Goal: Information Seeking & Learning: Understand process/instructions

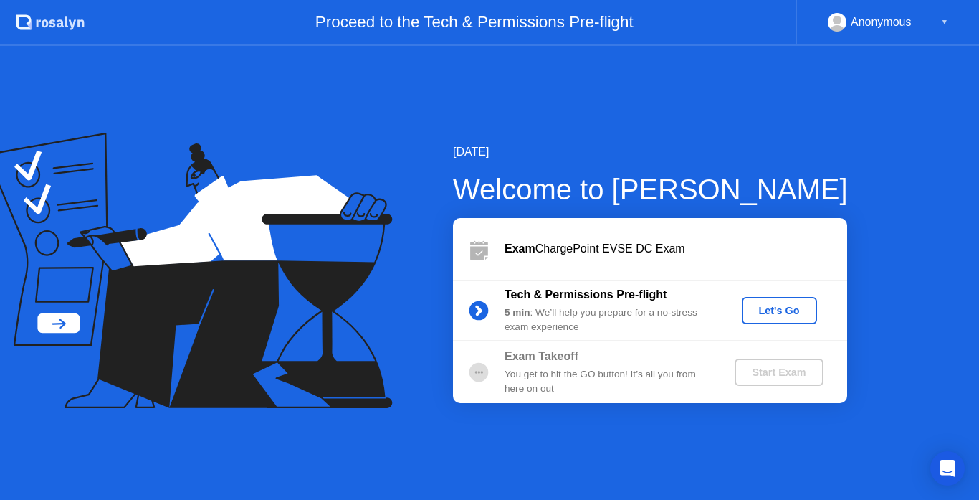
click at [772, 311] on div "Let's Go" at bounding box center [780, 310] width 64 height 11
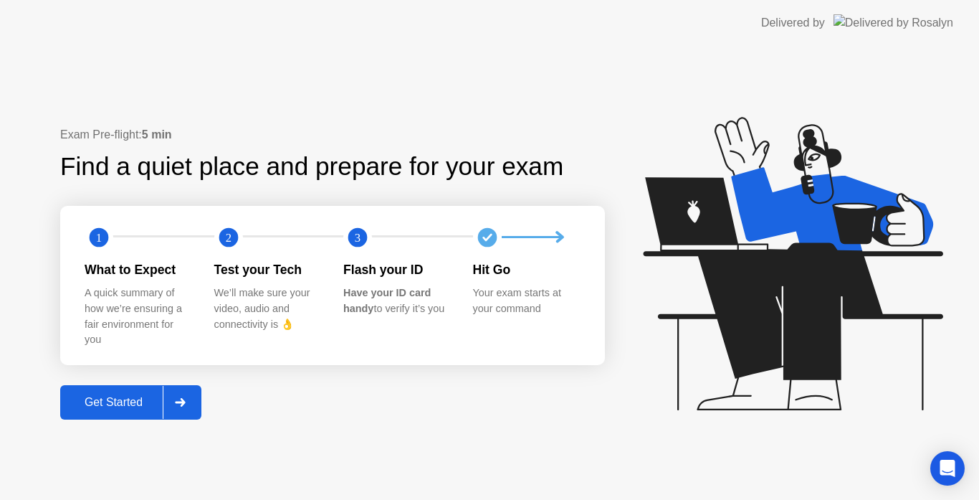
click at [131, 404] on div "Get Started" at bounding box center [114, 402] width 98 height 13
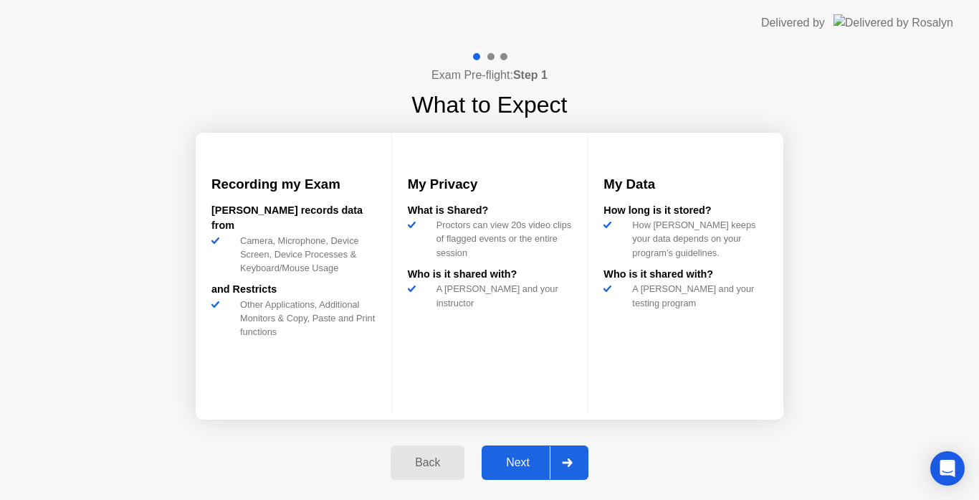
click at [514, 462] on div "Next" at bounding box center [518, 462] width 64 height 13
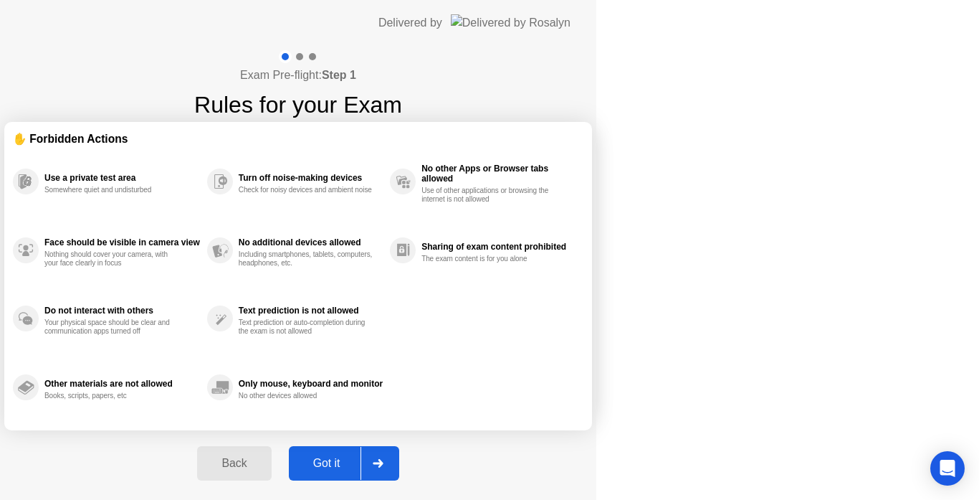
click at [361, 461] on div "Got it" at bounding box center [326, 463] width 67 height 13
select select "Available cameras"
select select "Available speakers"
select select "Available microphones"
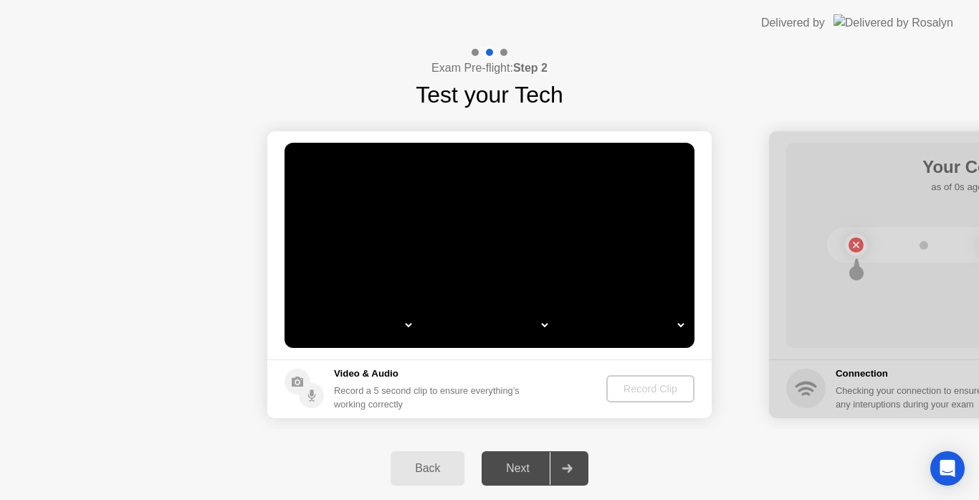
select select "**********"
select select "*******"
click at [447, 469] on div "Back" at bounding box center [427, 468] width 65 height 13
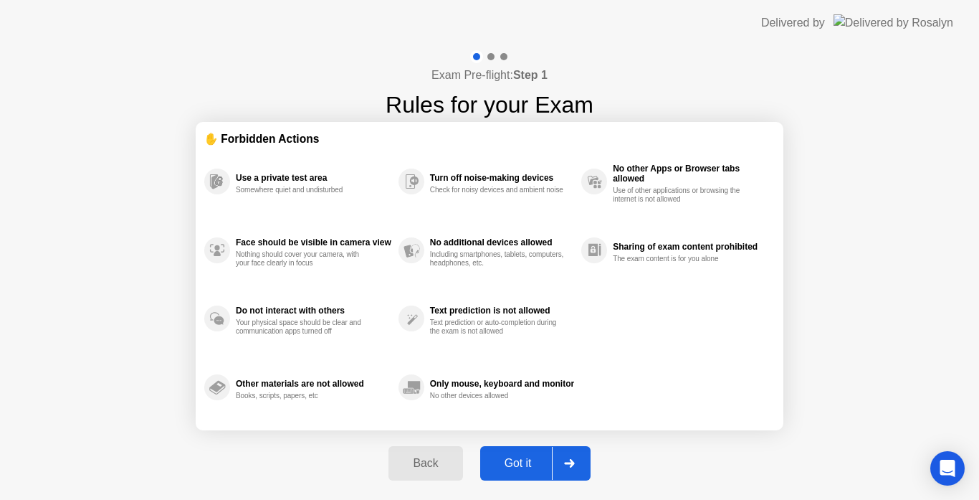
click at [543, 457] on div "Got it" at bounding box center [518, 463] width 67 height 13
select select "**********"
select select "*******"
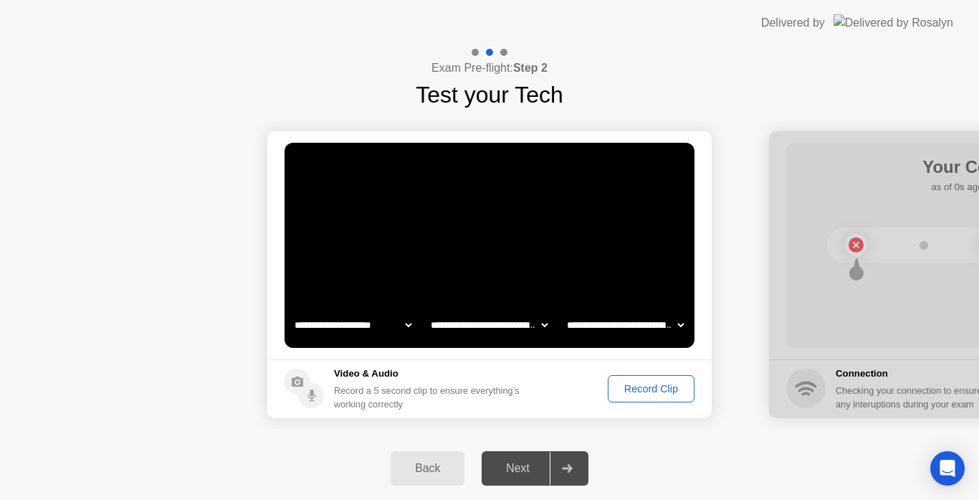
click at [634, 389] on div "Record Clip" at bounding box center [651, 388] width 77 height 11
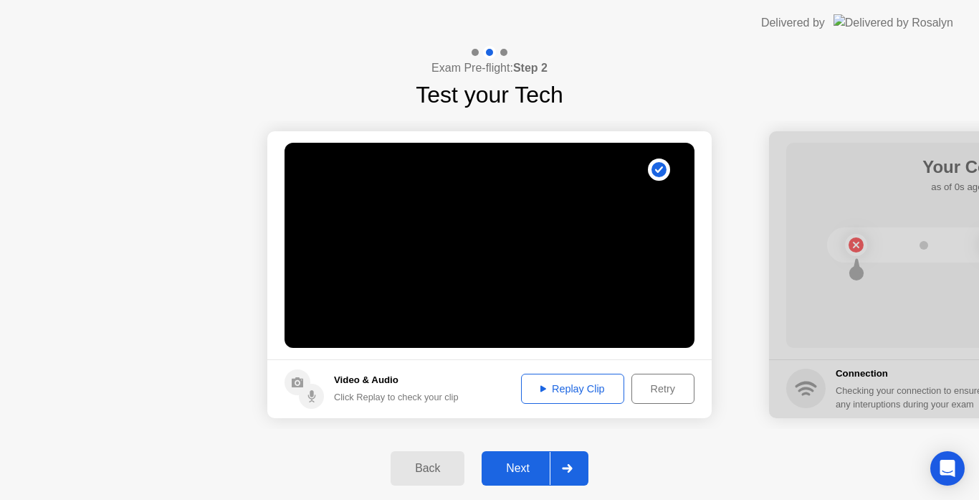
click at [563, 462] on div at bounding box center [567, 468] width 34 height 33
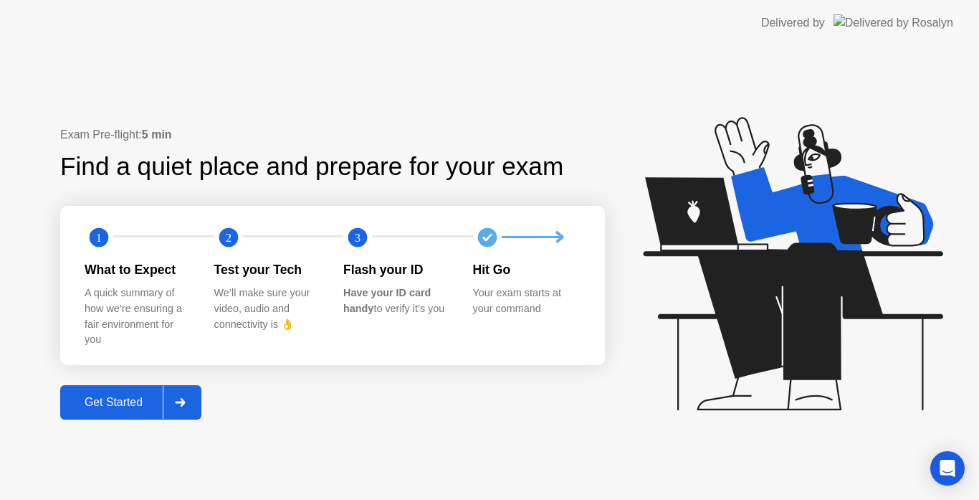
click at [153, 399] on div "Get Started" at bounding box center [114, 402] width 98 height 13
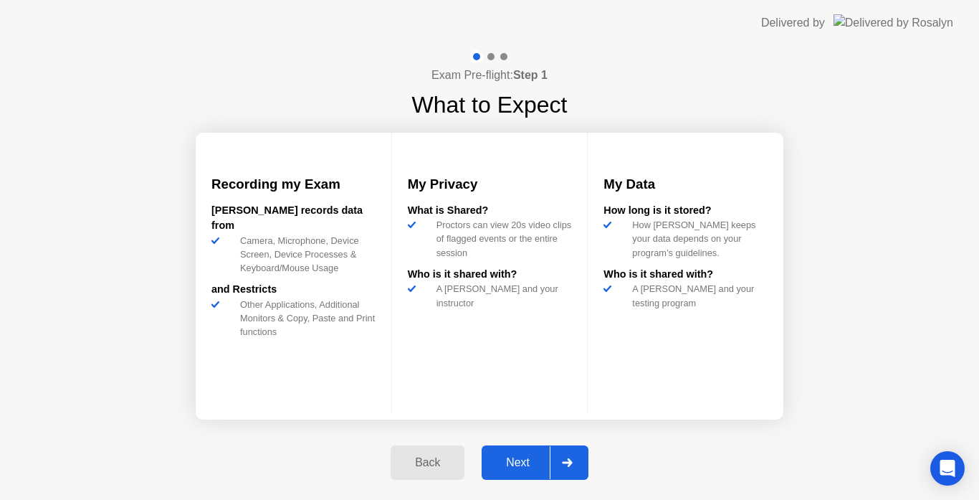
click at [541, 460] on div "Next" at bounding box center [518, 462] width 64 height 13
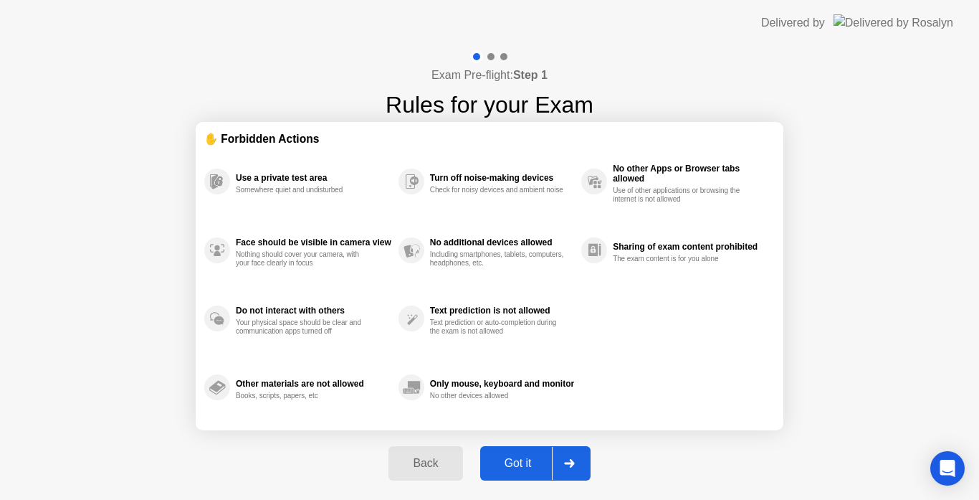
click at [437, 461] on div "Back" at bounding box center [425, 463] width 65 height 13
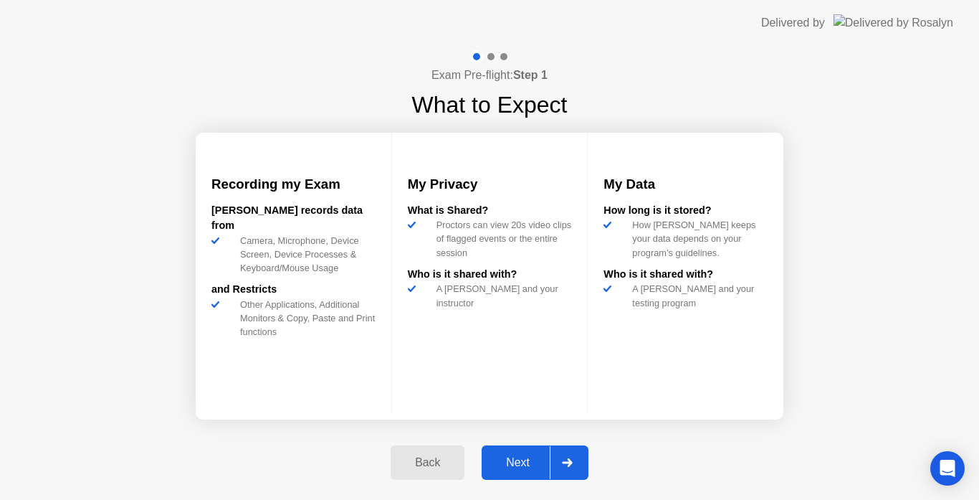
click at [566, 460] on icon at bounding box center [567, 462] width 11 height 9
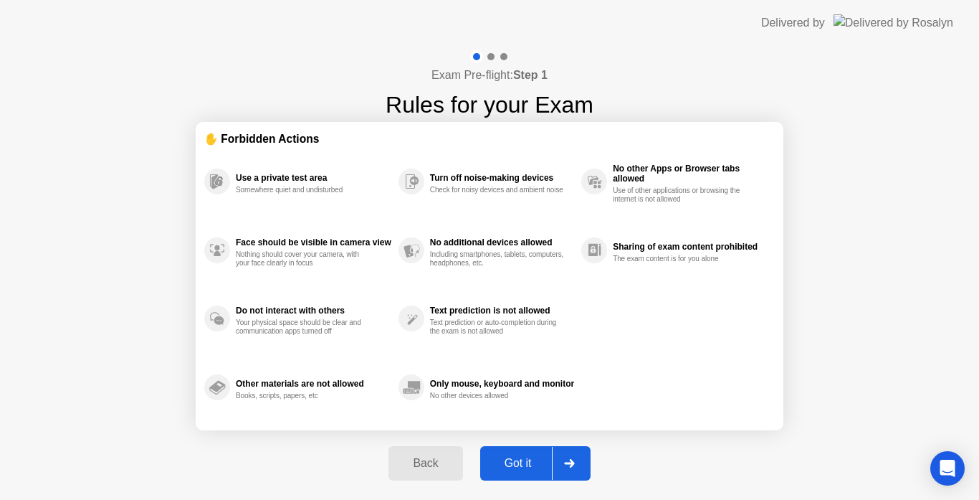
click at [577, 460] on div at bounding box center [569, 463] width 34 height 33
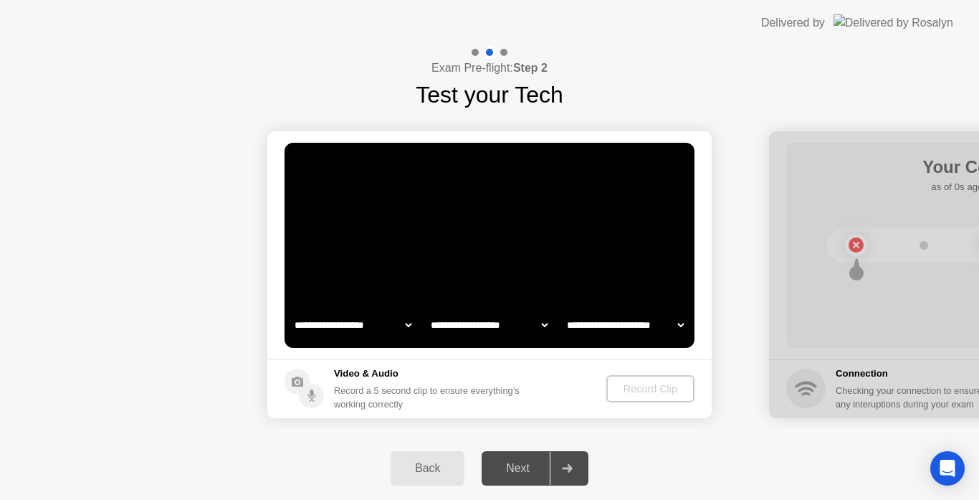
select select "*******"
select select "**********"
select select "*******"
click at [658, 384] on div "Record Clip" at bounding box center [651, 388] width 77 height 11
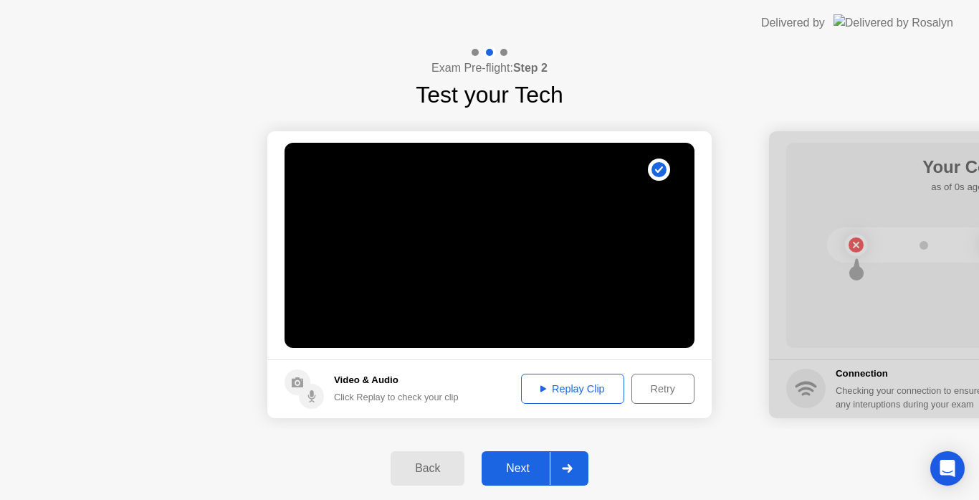
click at [536, 471] on div "Next" at bounding box center [518, 468] width 64 height 13
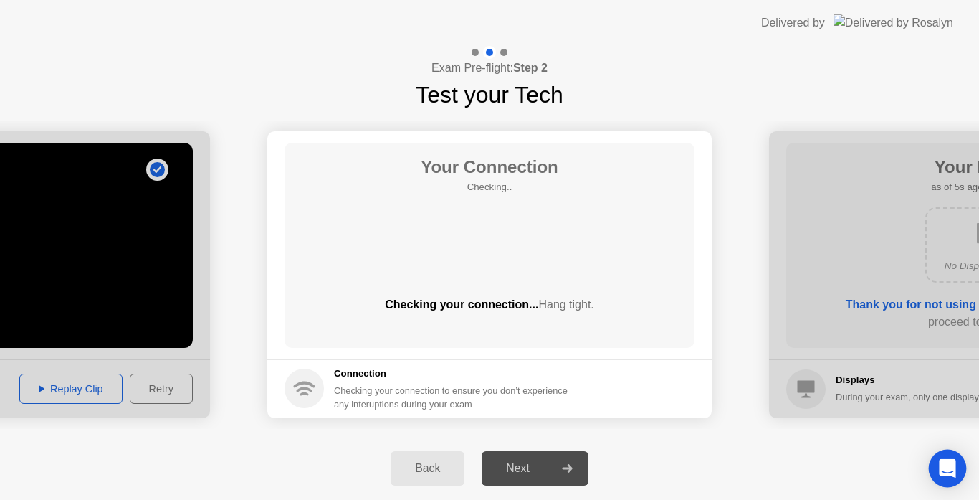
click at [946, 475] on icon "Open Intercom Messenger" at bounding box center [947, 468] width 19 height 19
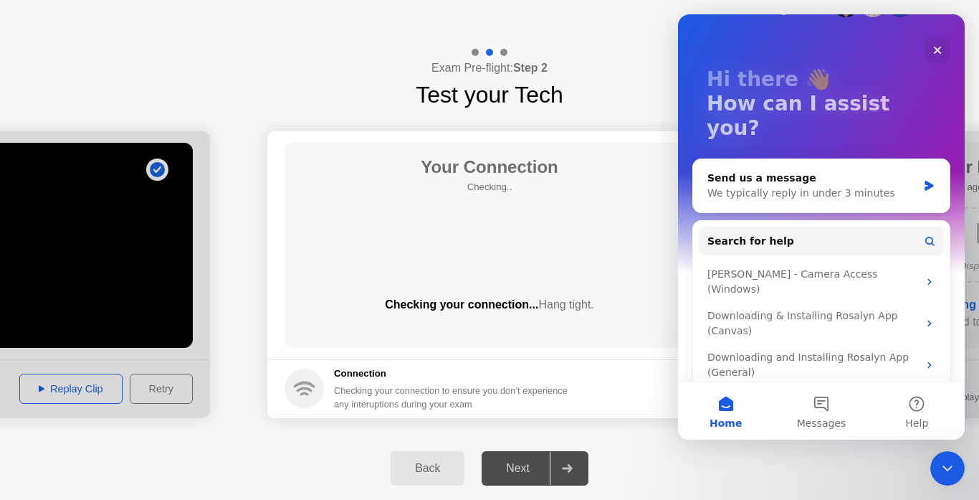
scroll to position [54, 0]
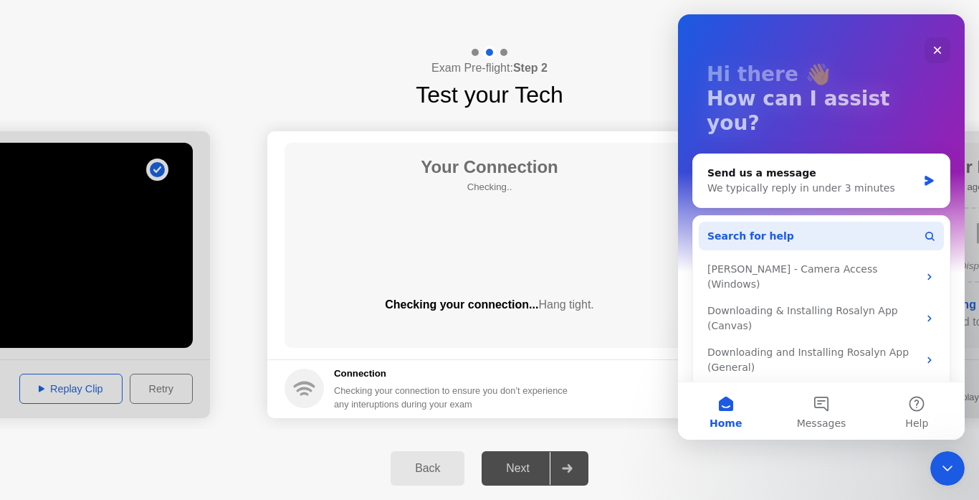
click at [808, 222] on button "Search for help" at bounding box center [821, 236] width 245 height 29
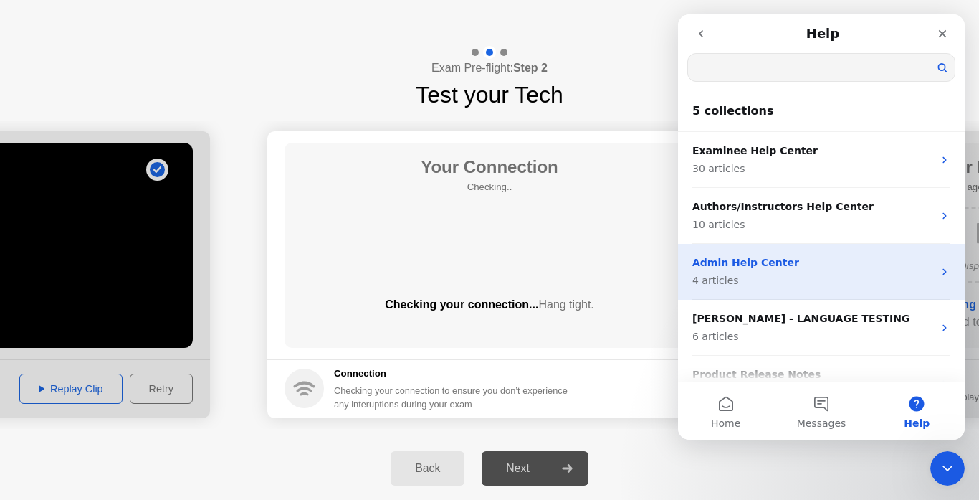
scroll to position [30, 0]
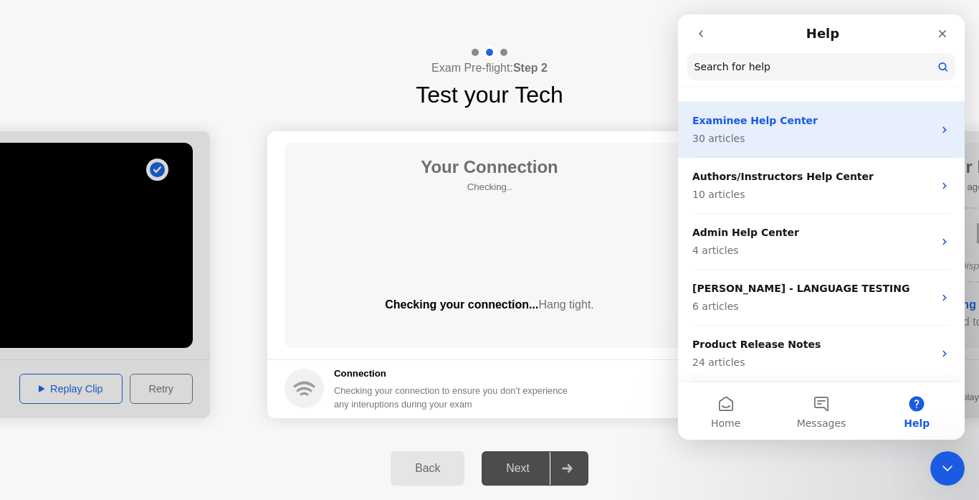
click at [905, 132] on p "30 articles" at bounding box center [813, 138] width 241 height 15
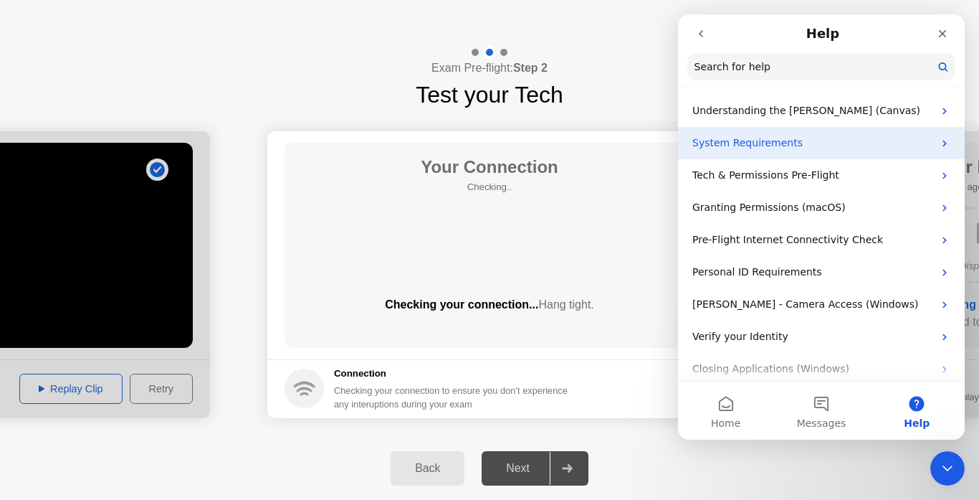
scroll to position [143, 0]
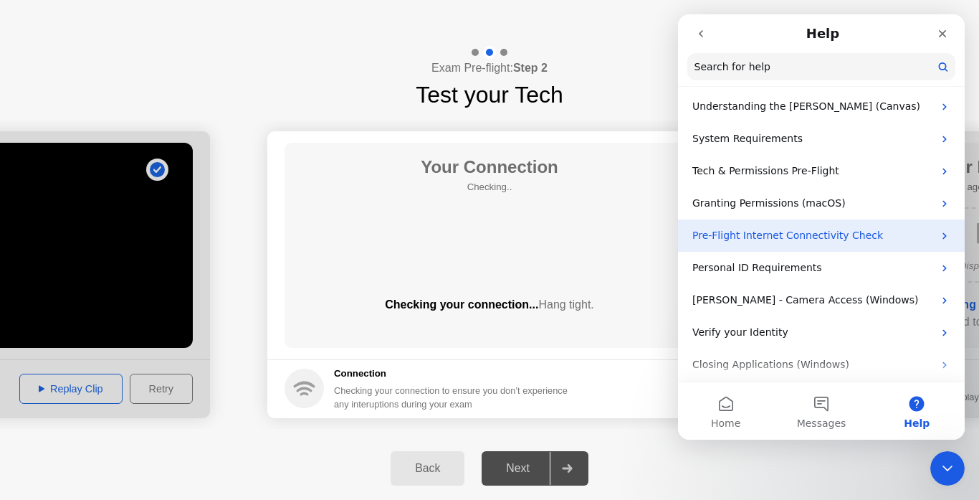
click at [898, 232] on p "Pre-Flight Internet Connectivity Check" at bounding box center [813, 235] width 241 height 15
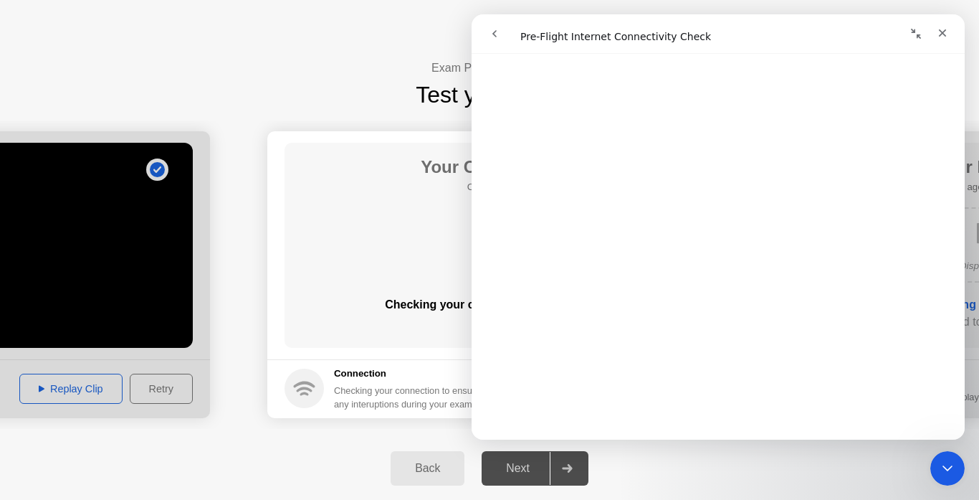
scroll to position [0, 0]
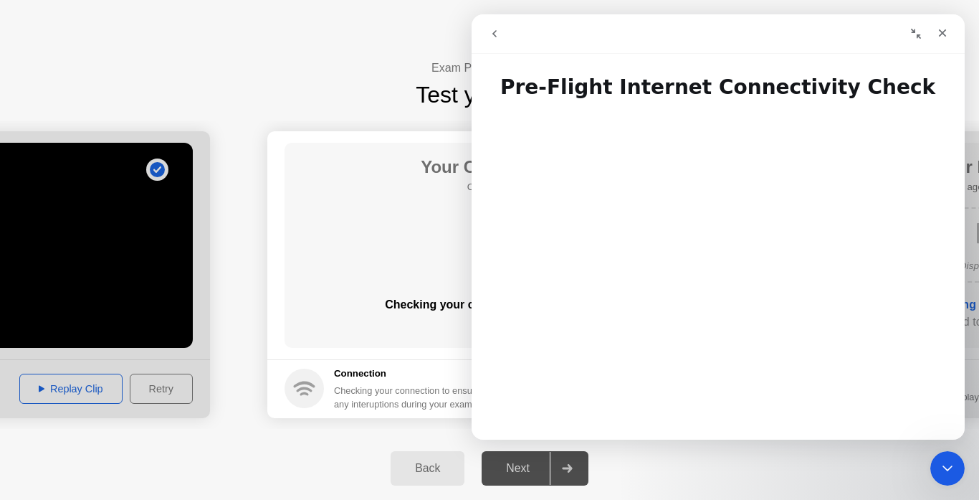
click at [498, 28] on icon "go back" at bounding box center [494, 33] width 11 height 11
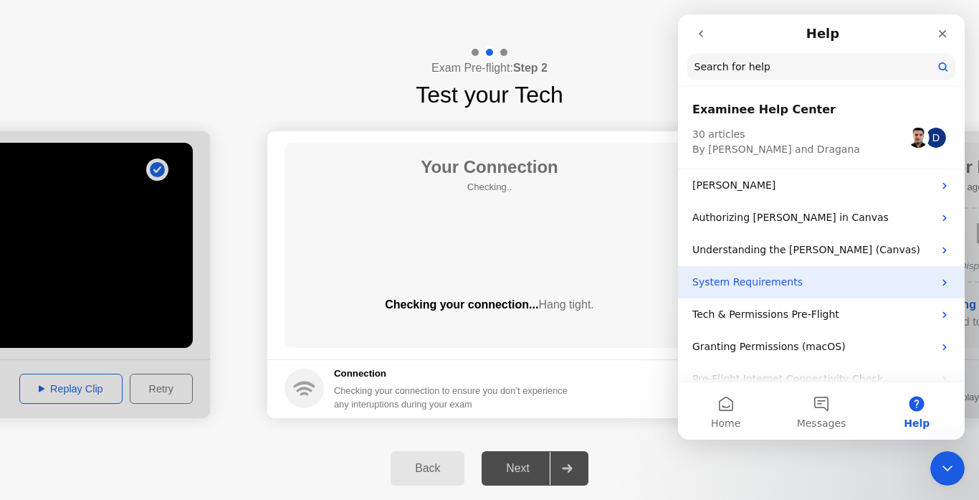
click at [849, 282] on p "System Requirements" at bounding box center [813, 282] width 241 height 15
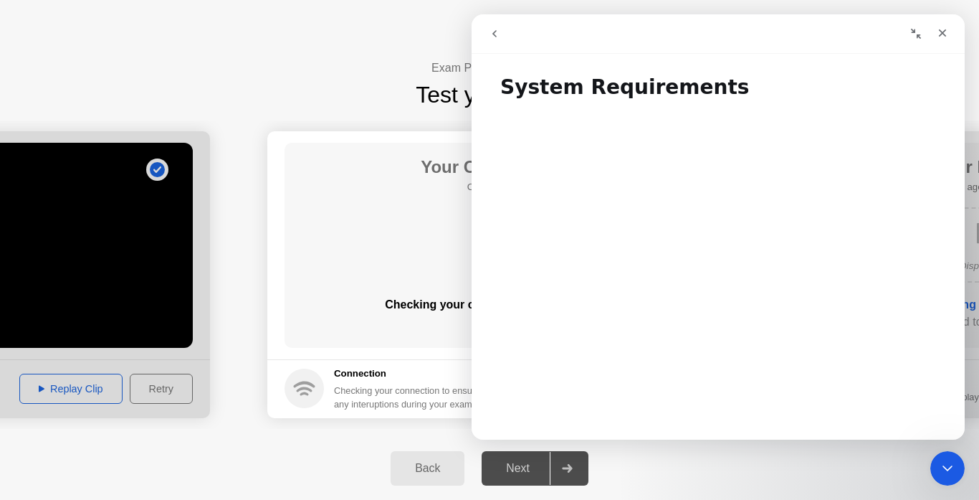
click at [498, 29] on icon "go back" at bounding box center [494, 33] width 11 height 11
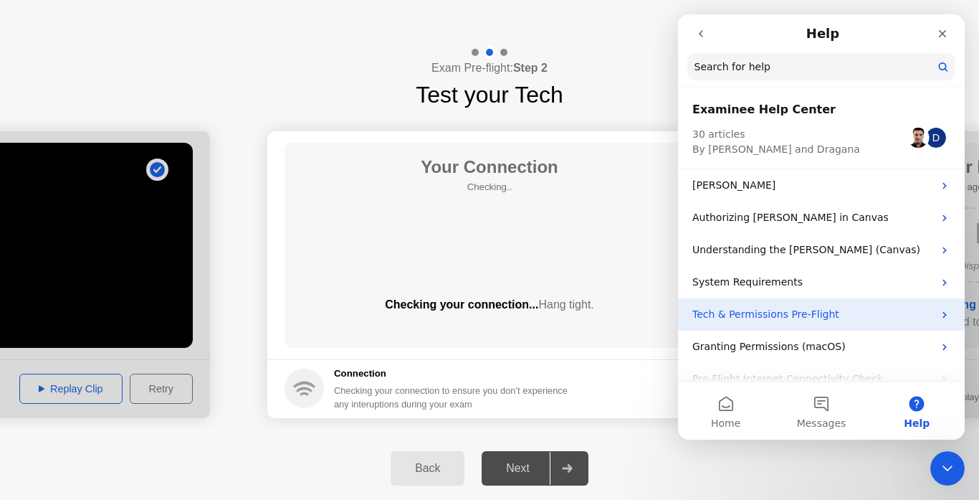
click at [849, 309] on p "Tech & Permissions Pre-Flight" at bounding box center [813, 314] width 241 height 15
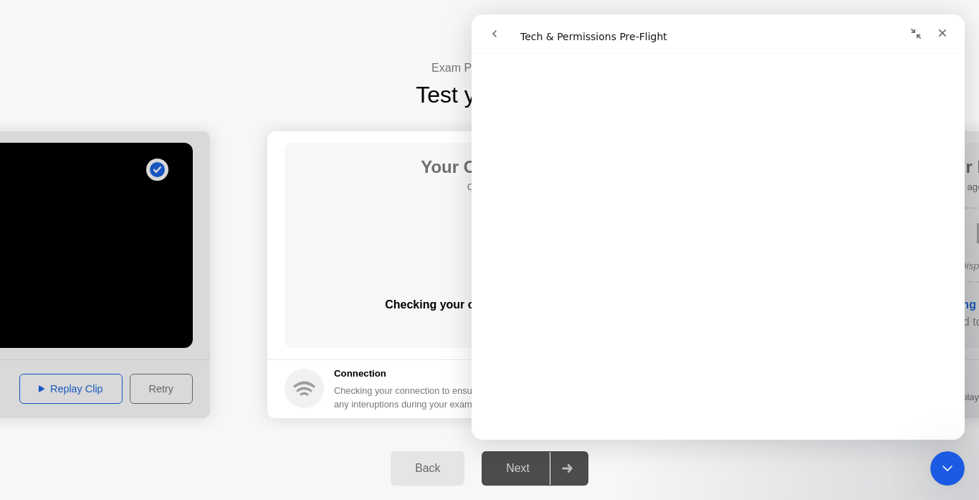
scroll to position [125, 0]
click at [499, 29] on icon "go back" at bounding box center [494, 33] width 11 height 11
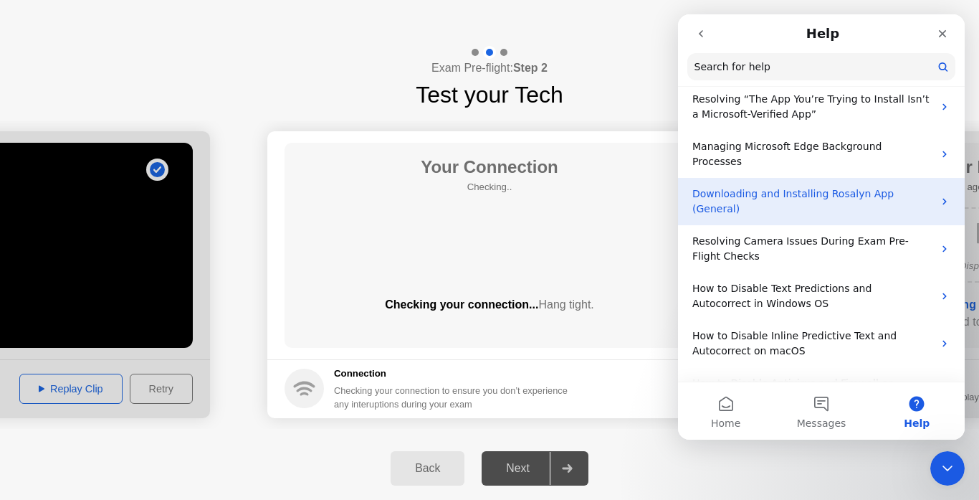
scroll to position [837, 0]
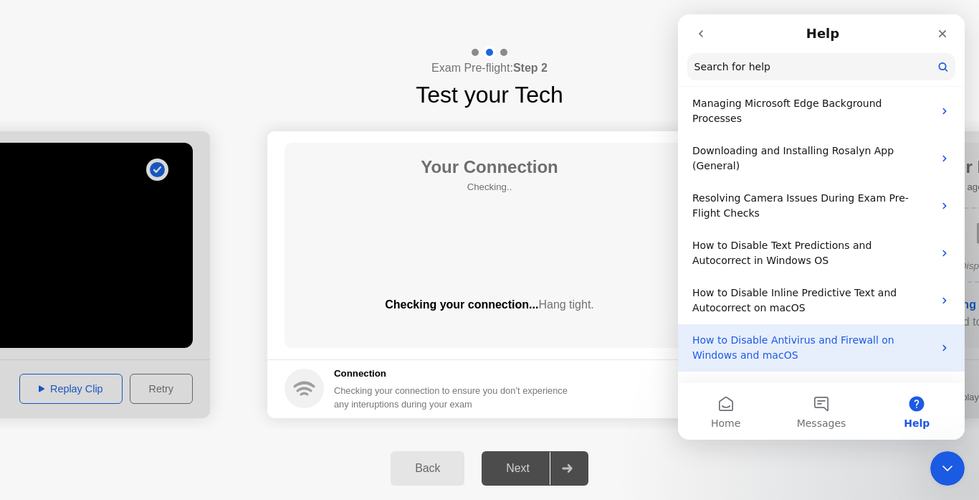
click at [908, 333] on p "How to Disable Antivirus and Firewall on Windows and macOS" at bounding box center [813, 348] width 241 height 30
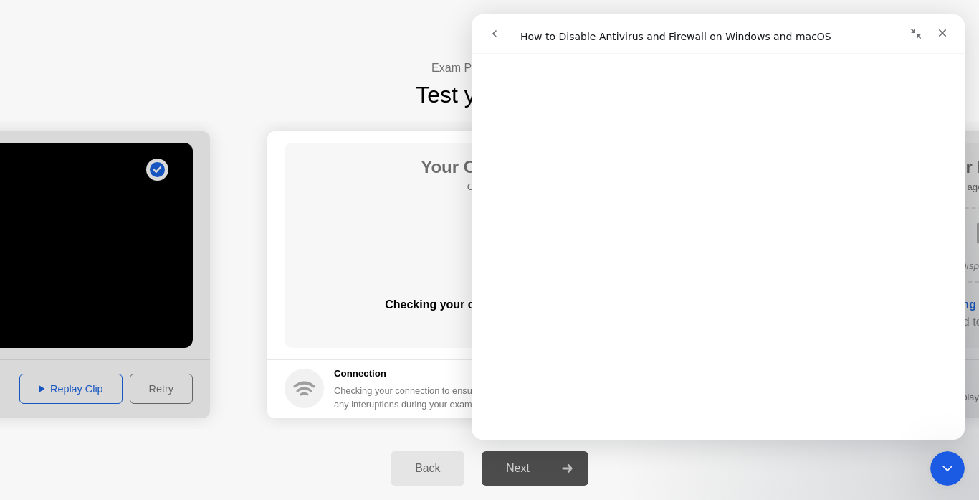
scroll to position [512, 0]
click at [952, 31] on div "Close" at bounding box center [943, 33] width 26 height 26
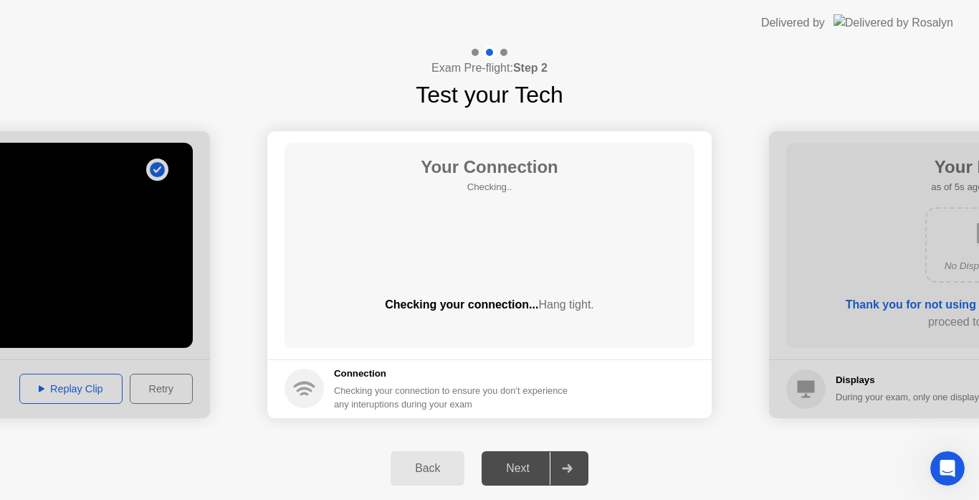
scroll to position [0, 0]
click at [420, 474] on div "Back" at bounding box center [427, 468] width 65 height 13
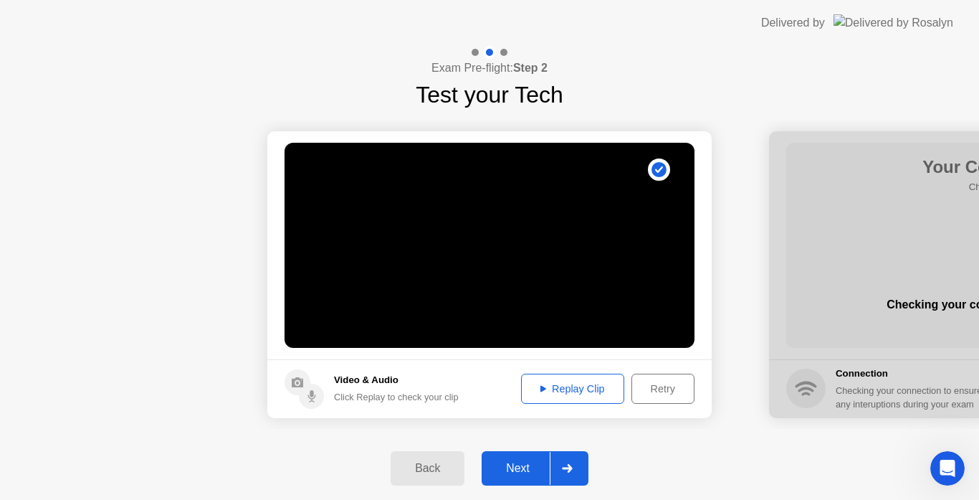
click at [526, 462] on div "Next" at bounding box center [518, 468] width 64 height 13
